Goal: Transaction & Acquisition: Purchase product/service

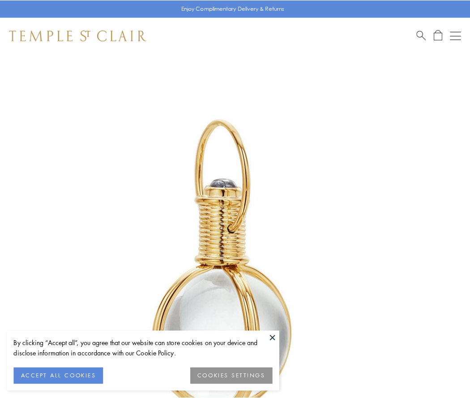
scroll to position [234, 0]
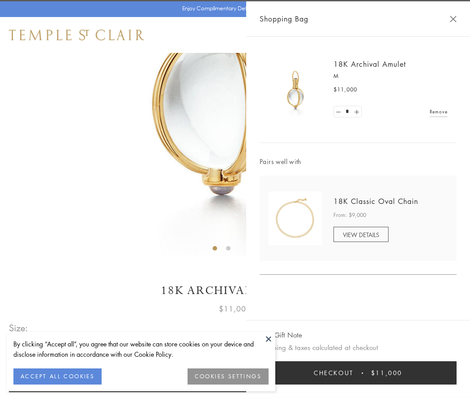
click at [358, 373] on button "Checkout $11,000" at bounding box center [358, 372] width 197 height 23
